Goal: Information Seeking & Learning: Understand process/instructions

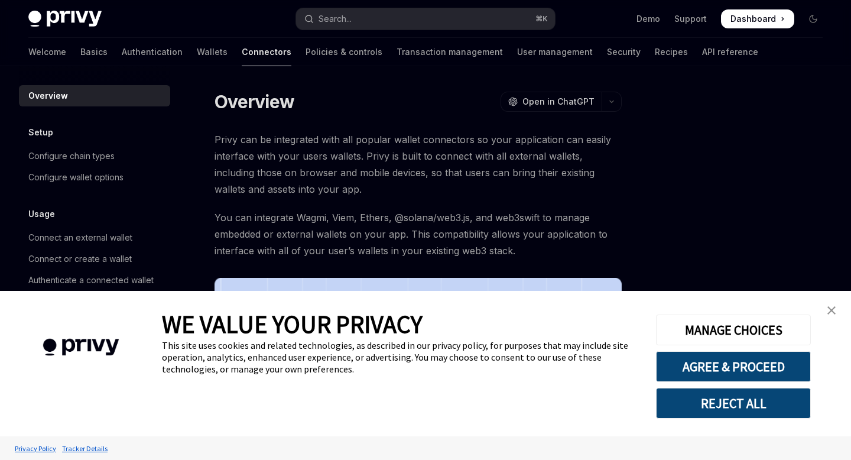
scroll to position [300, 0]
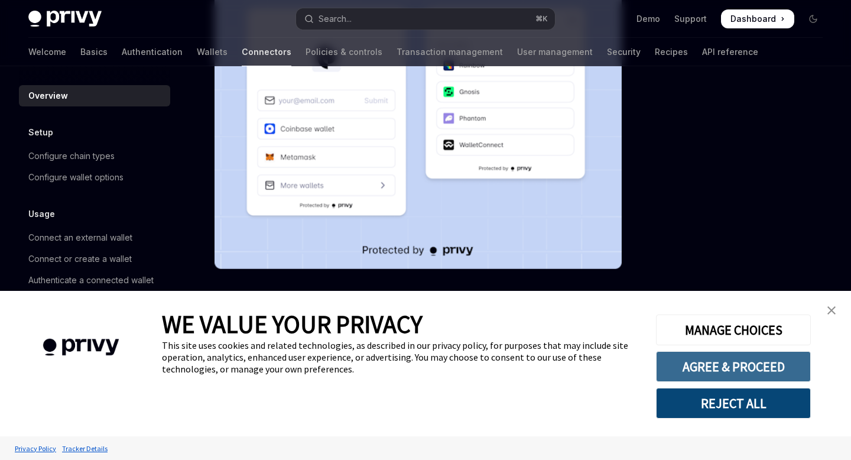
click at [755, 362] on button "AGREE & PROCEED" at bounding box center [733, 366] width 155 height 31
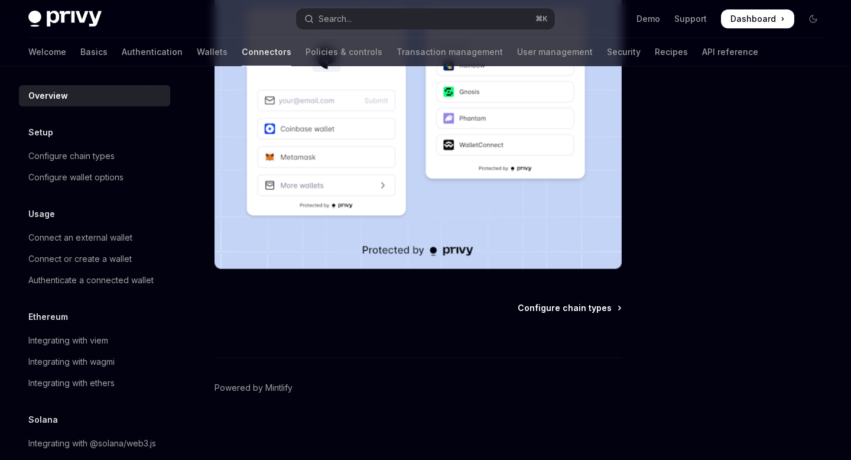
click at [612, 309] on link "Configure chain types" at bounding box center [569, 308] width 103 height 12
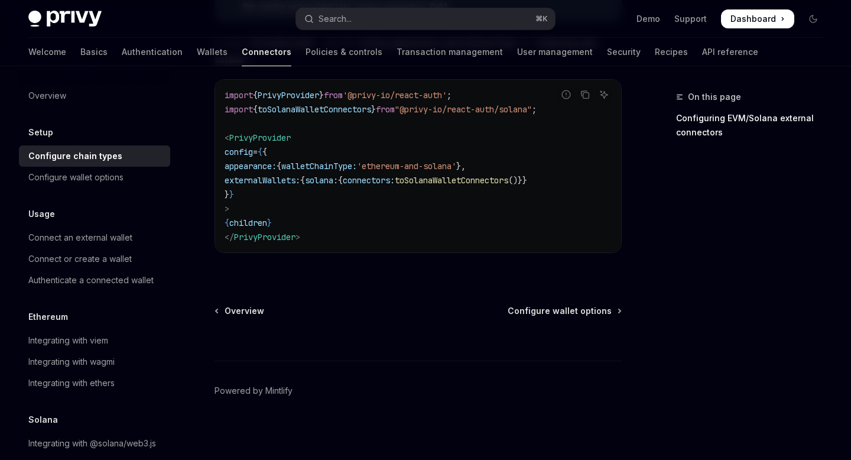
scroll to position [348, 0]
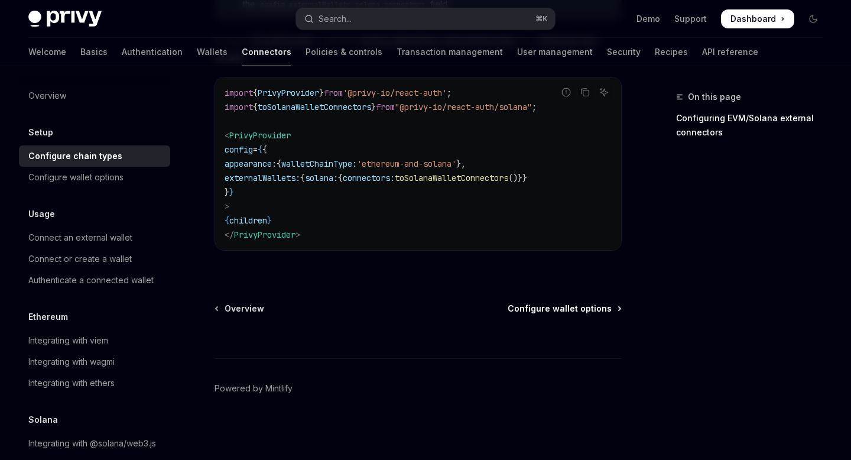
click at [578, 304] on span "Configure wallet options" at bounding box center [560, 309] width 104 height 12
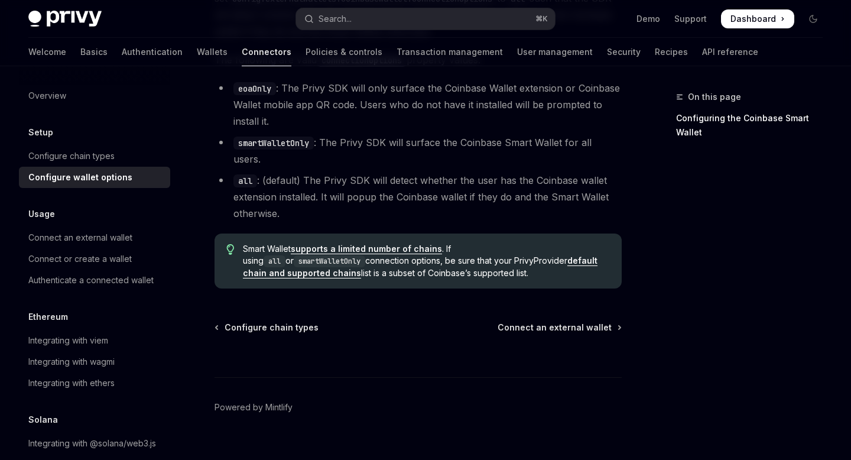
scroll to position [1812, 0]
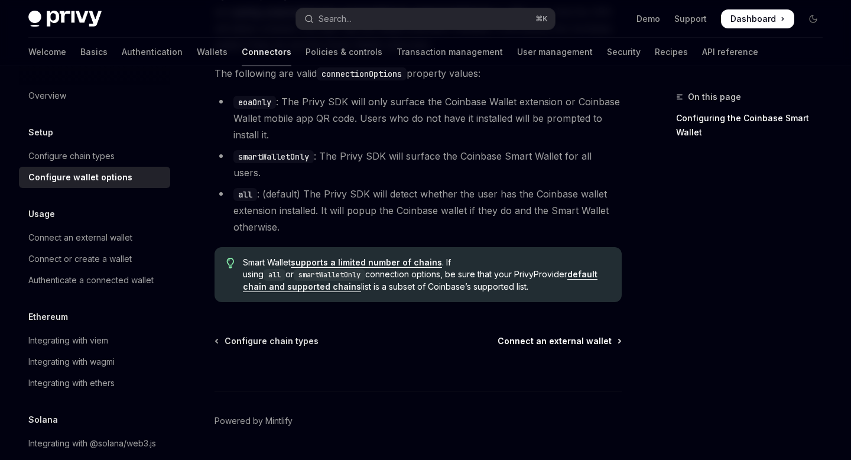
click at [561, 335] on span "Connect an external wallet" at bounding box center [555, 341] width 114 height 12
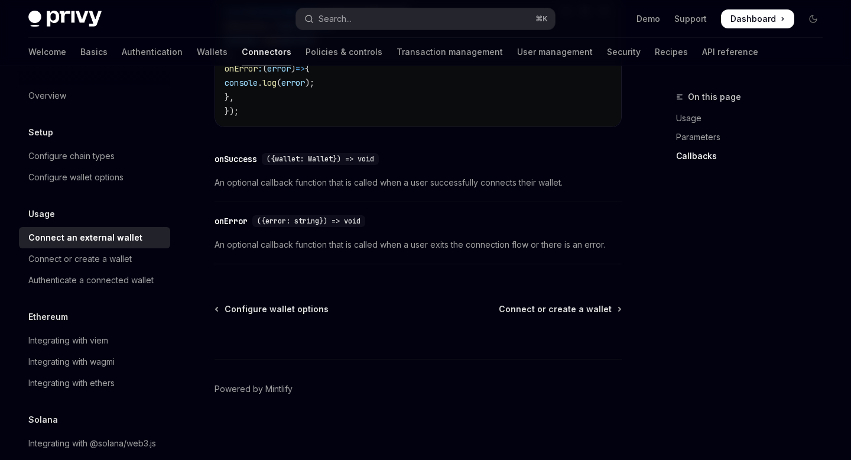
scroll to position [855, 0]
click at [569, 309] on span "Connect or create a wallet" at bounding box center [555, 308] width 113 height 12
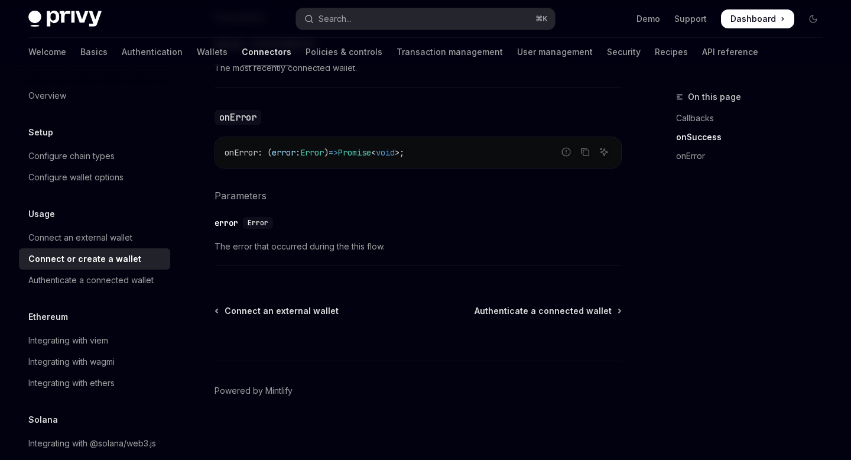
scroll to position [863, 0]
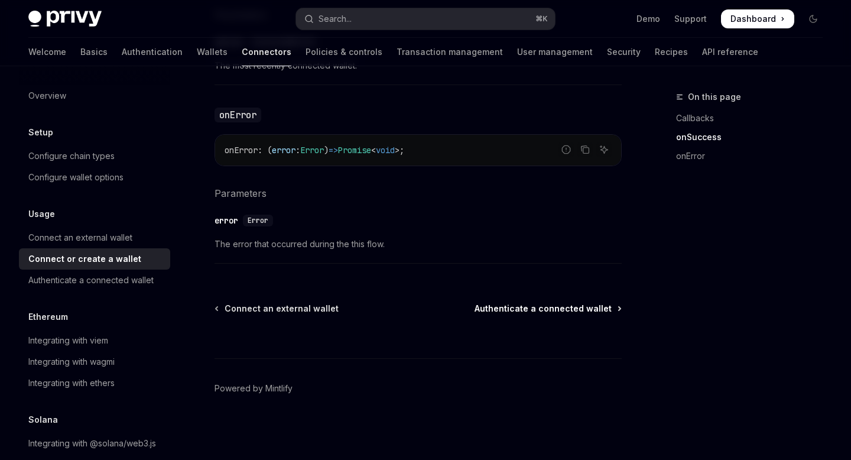
click at [552, 309] on span "Authenticate a connected wallet" at bounding box center [543, 309] width 137 height 12
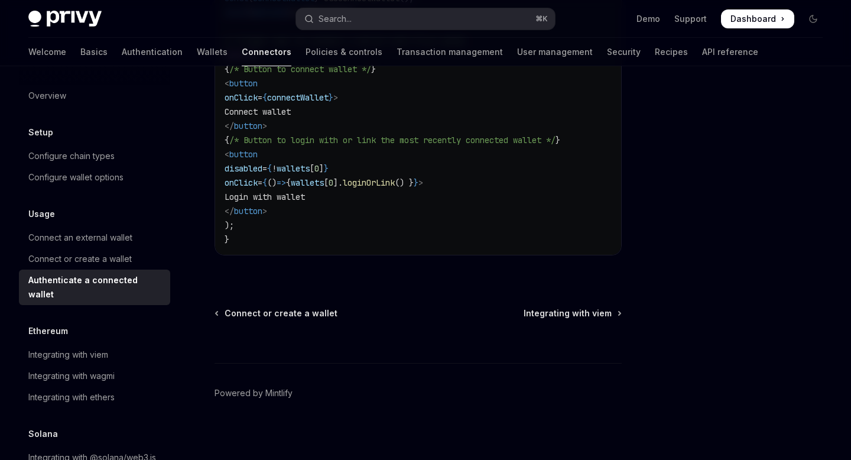
scroll to position [826, 0]
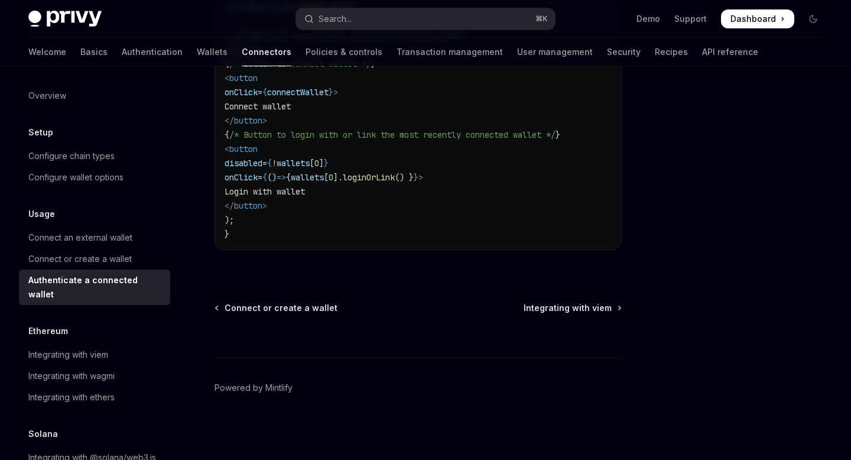
click at [552, 309] on span "Integrating with viem" at bounding box center [568, 308] width 88 height 12
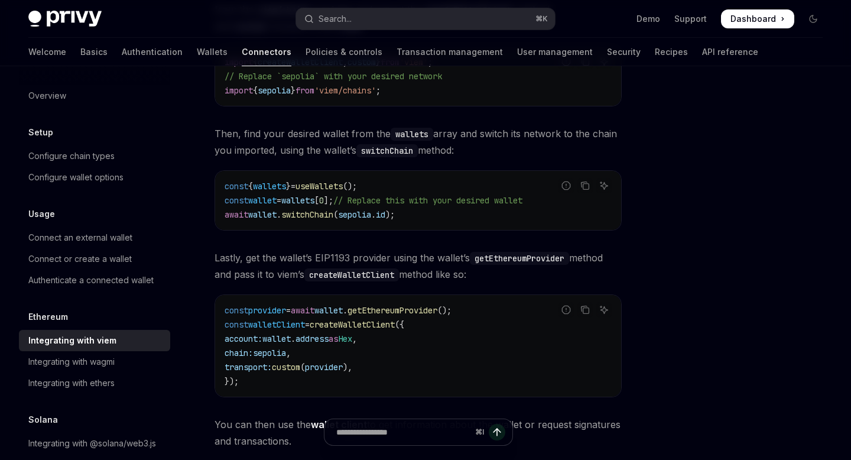
scroll to position [390, 0]
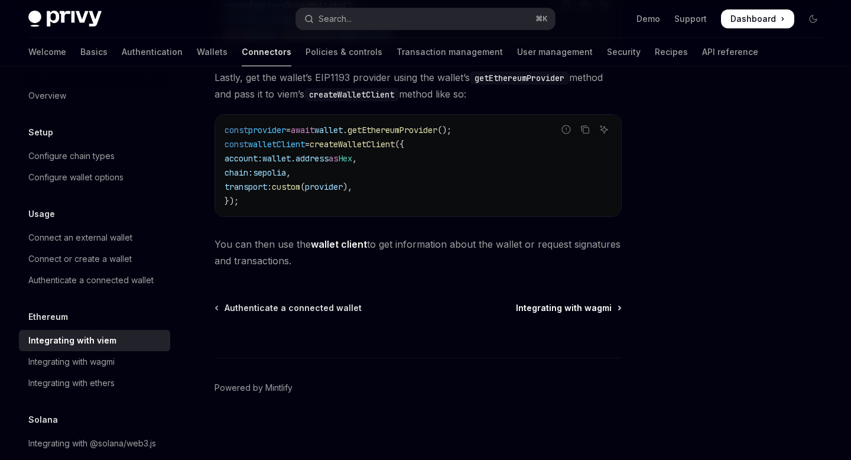
click at [572, 308] on span "Integrating with wagmi" at bounding box center [564, 308] width 96 height 12
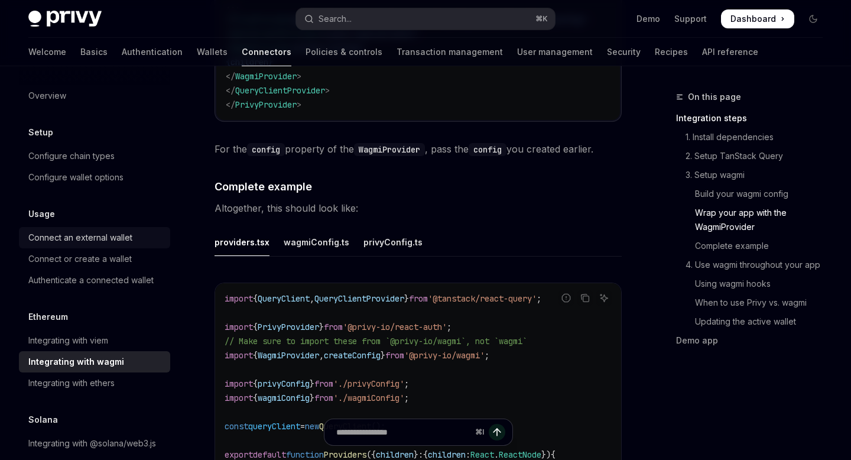
scroll to position [1646, 0]
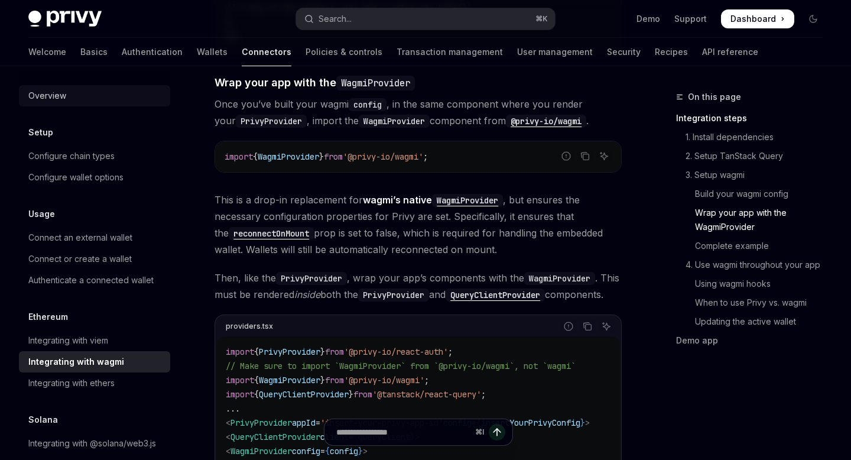
click at [56, 100] on div "Overview" at bounding box center [47, 96] width 38 height 14
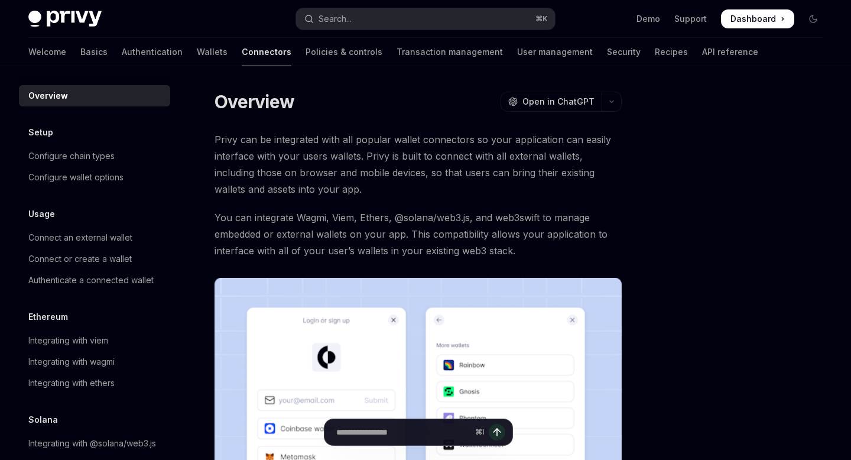
type textarea "*"
click at [523, 101] on div "OpenAI Open in ChatGPT" at bounding box center [552, 102] width 86 height 12
